Goal: Information Seeking & Learning: Check status

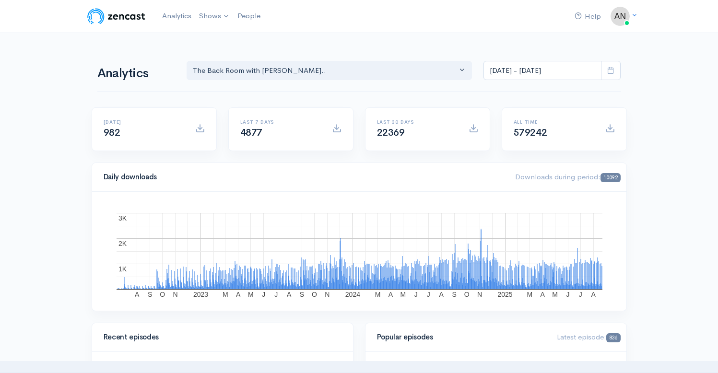
select select "10316"
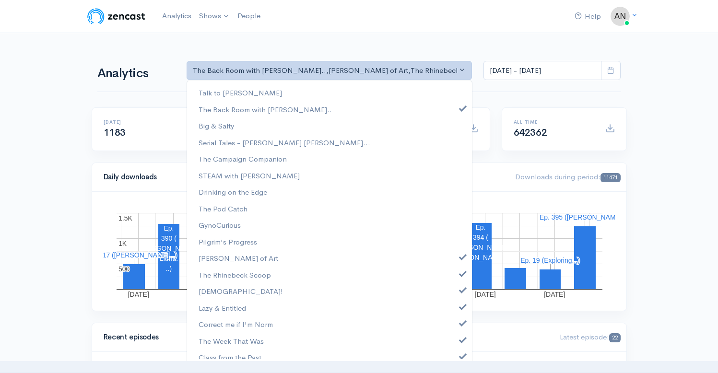
select select "10316"
click at [461, 258] on span at bounding box center [463, 255] width 4 height 7
click at [461, 271] on span at bounding box center [463, 272] width 4 height 7
click at [461, 290] on span at bounding box center [463, 288] width 4 height 7
click at [461, 309] on span at bounding box center [463, 305] width 4 height 7
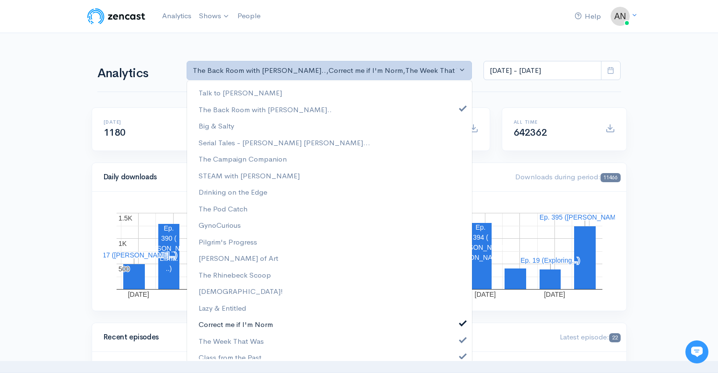
click at [461, 322] on span at bounding box center [463, 321] width 4 height 7
click at [461, 338] on span at bounding box center [463, 338] width 4 height 7
click at [461, 357] on span at bounding box center [463, 354] width 4 height 7
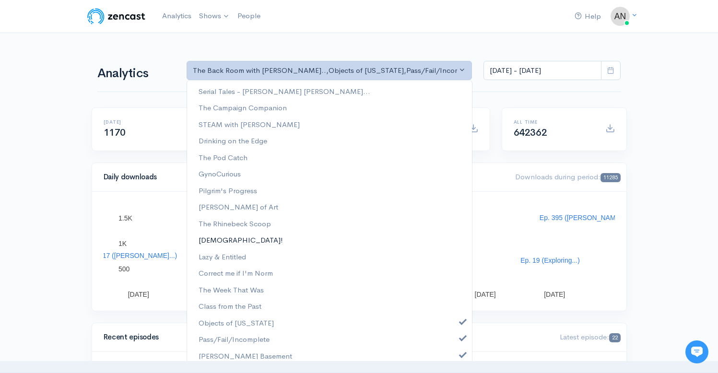
scroll to position [123, 0]
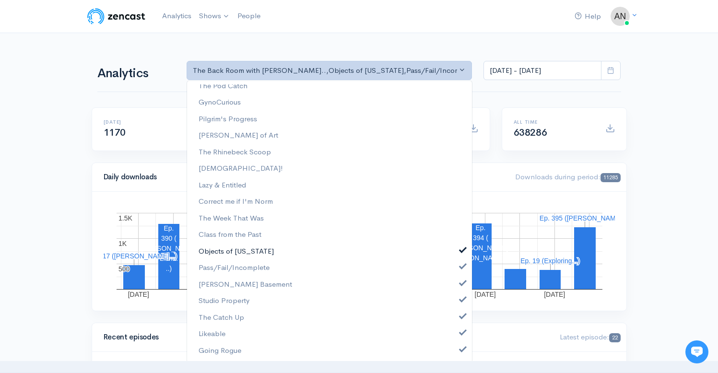
click at [461, 250] on span at bounding box center [463, 248] width 4 height 7
click at [454, 271] on link "Pass/Fail/Incomplete" at bounding box center [329, 267] width 285 height 17
click at [461, 283] on span at bounding box center [463, 281] width 4 height 7
click at [454, 307] on link "Studio Property" at bounding box center [329, 300] width 285 height 17
click at [461, 316] on span at bounding box center [463, 315] width 4 height 7
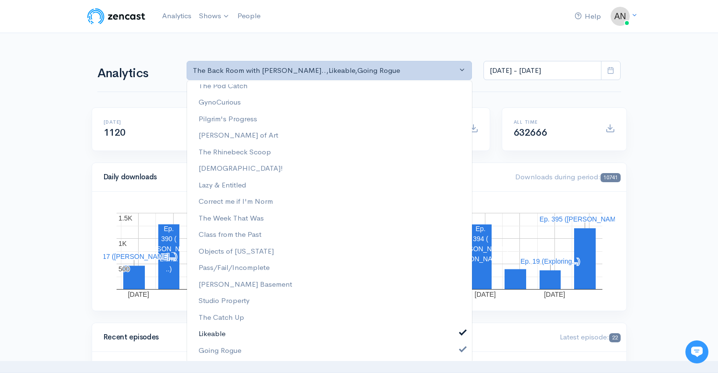
click at [461, 335] on span at bounding box center [463, 331] width 4 height 7
click at [454, 353] on link "Going Rogue" at bounding box center [329, 350] width 285 height 17
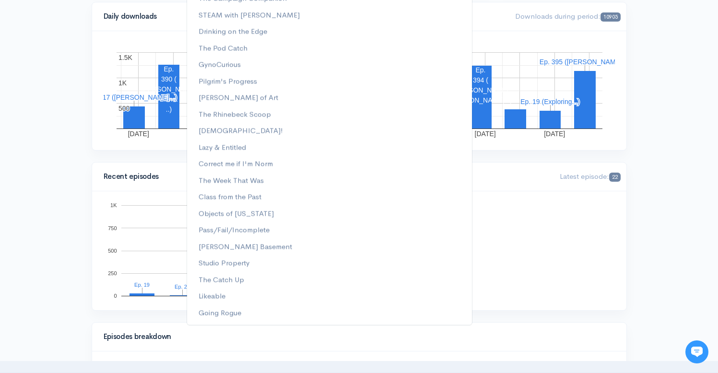
scroll to position [0, 0]
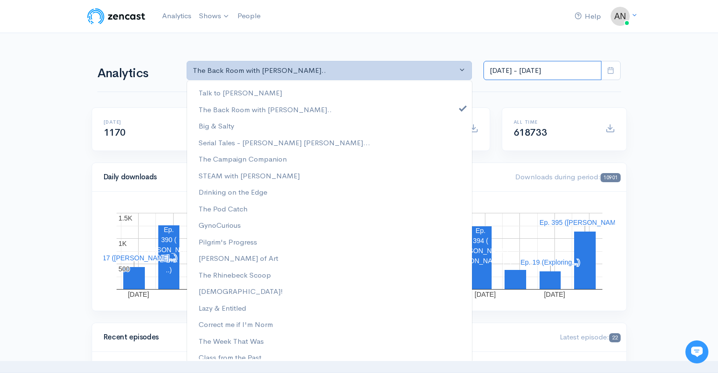
click at [515, 74] on input "Aug 8, 2025 - Aug 21, 2025" at bounding box center [542, 71] width 118 height 20
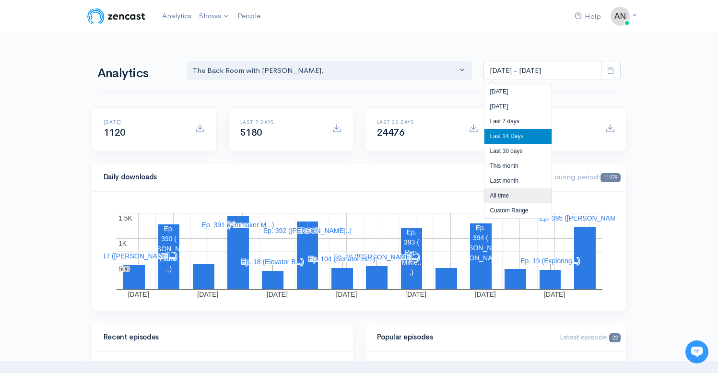
click at [494, 192] on li "All time" at bounding box center [517, 195] width 67 height 15
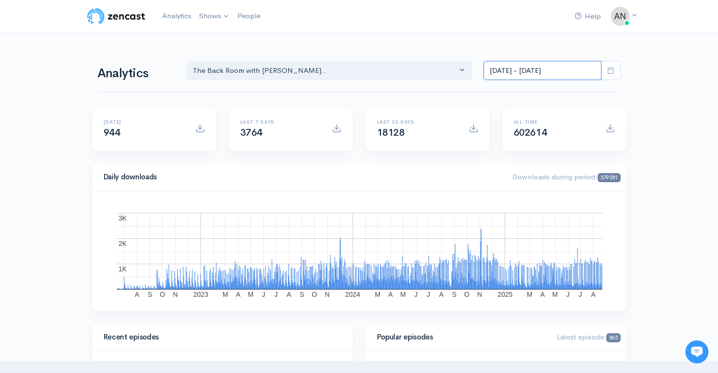
click at [522, 70] on input "[DATE] - [DATE]" at bounding box center [542, 71] width 118 height 20
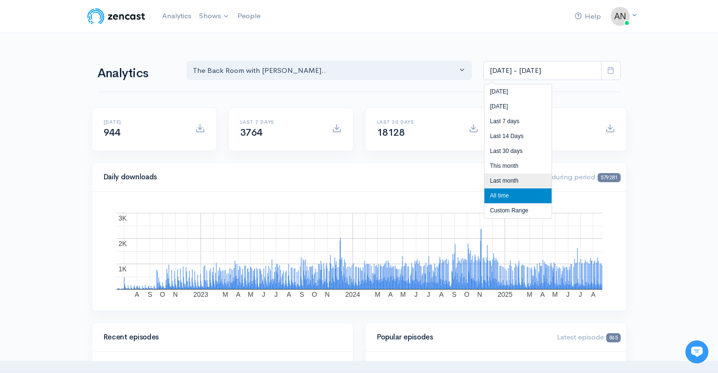
click at [507, 179] on li "Last month" at bounding box center [517, 181] width 67 height 15
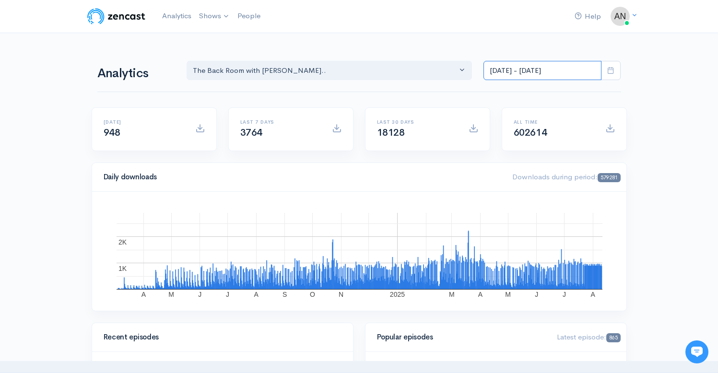
click at [533, 69] on input "Jul 1, 2025 - Jul 31, 2025" at bounding box center [542, 71] width 118 height 20
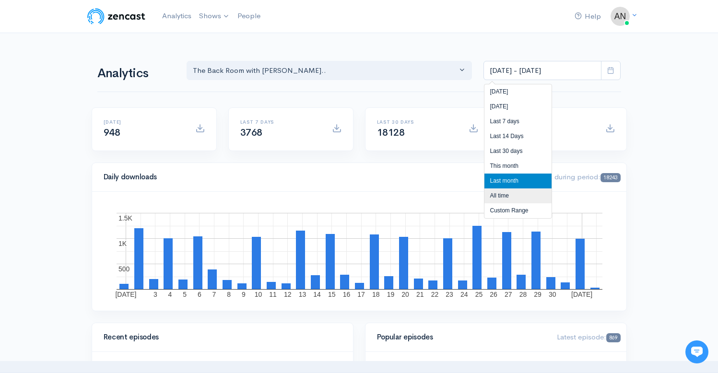
click at [500, 193] on li "All time" at bounding box center [517, 195] width 67 height 15
type input "[DATE] - [DATE]"
